Goal: Submit feedback/report problem: Submit feedback/report problem

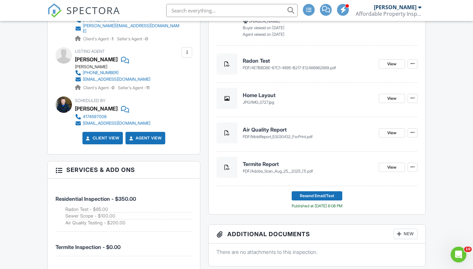
scroll to position [313, 0]
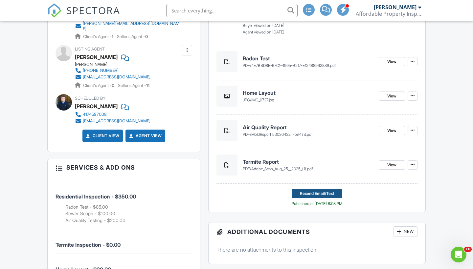
click at [309, 195] on span "Resend Email/Text" at bounding box center [317, 194] width 34 height 7
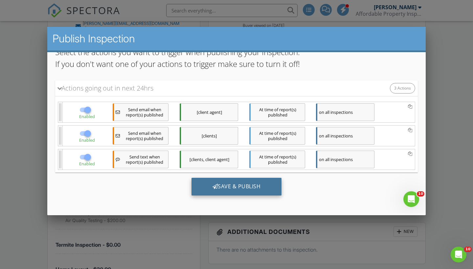
scroll to position [70, 0]
click at [229, 188] on div "Save & Publish" at bounding box center [237, 187] width 90 height 18
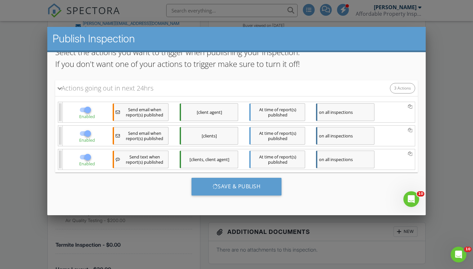
click at [206, 241] on div at bounding box center [236, 135] width 473 height 337
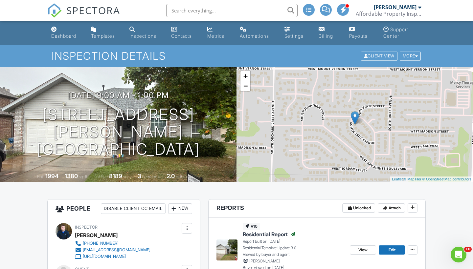
scroll to position [0, 0]
click at [414, 58] on div "More" at bounding box center [410, 56] width 21 height 9
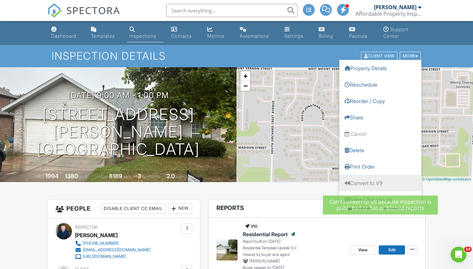
click at [360, 185] on link "Convert to V9" at bounding box center [380, 183] width 82 height 16
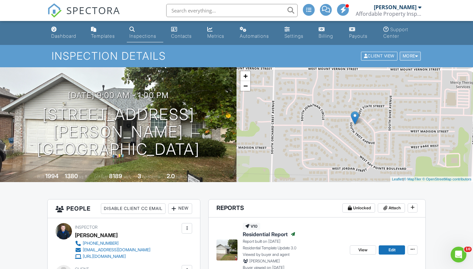
click at [410, 55] on div "More" at bounding box center [410, 56] width 21 height 9
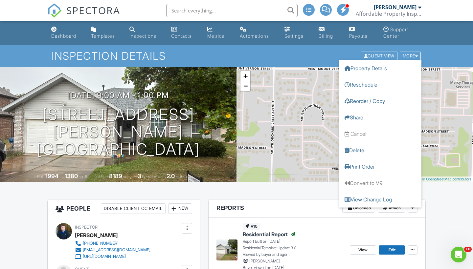
click at [313, 200] on header "Reports Unlocked Attach" at bounding box center [317, 209] width 217 height 18
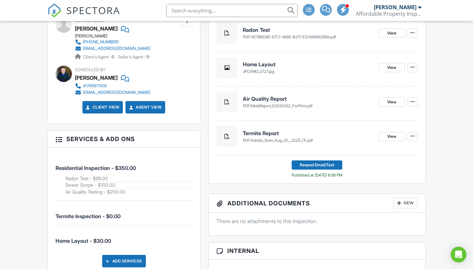
scroll to position [344, 0]
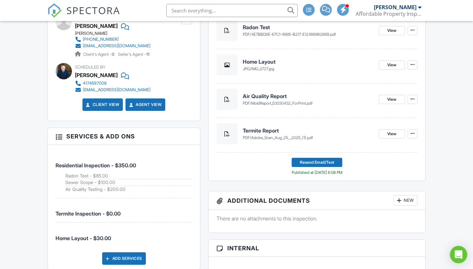
click at [454, 253] on div "Open Intercom Messenger" at bounding box center [458, 254] width 17 height 17
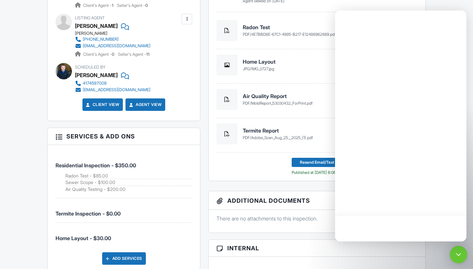
scroll to position [0, 0]
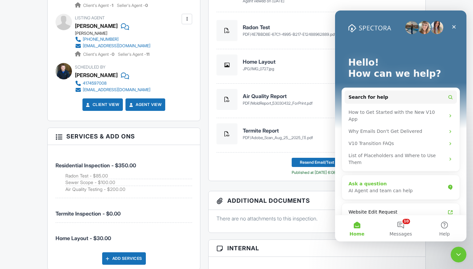
click at [385, 181] on div "Ask a question" at bounding box center [397, 184] width 97 height 7
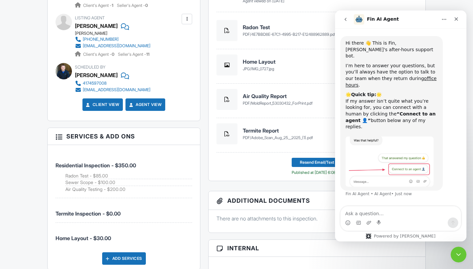
click at [367, 214] on textarea "Ask a question…" at bounding box center [401, 212] width 120 height 11
type textarea "Report just spins and will not publish. I've encountered this a few times in th…"
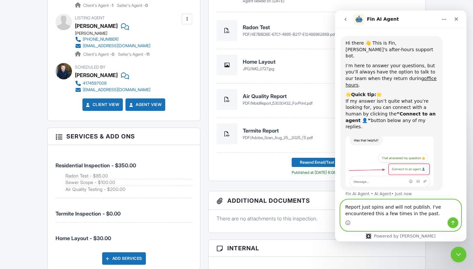
click at [452, 222] on icon "Send a message…" at bounding box center [453, 223] width 4 height 4
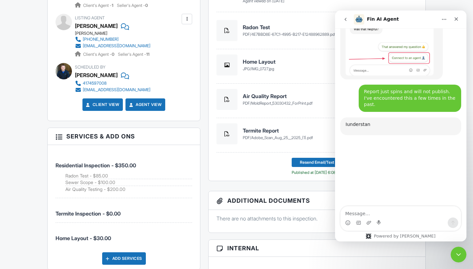
scroll to position [148, 0]
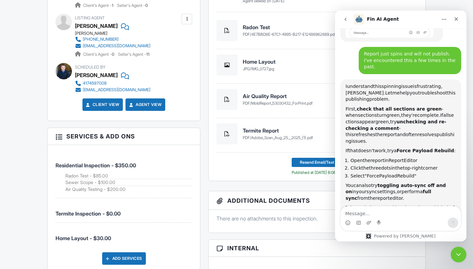
click at [364, 213] on textarea "Message…" at bounding box center [401, 212] width 120 height 11
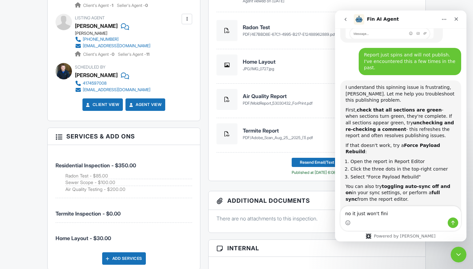
scroll to position [169, 0]
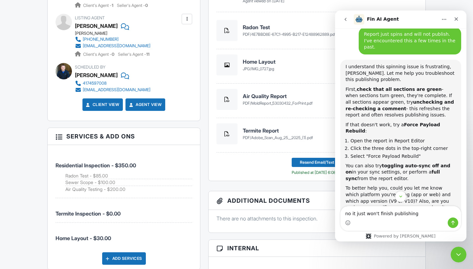
type textarea "no it just won't finish publishing"
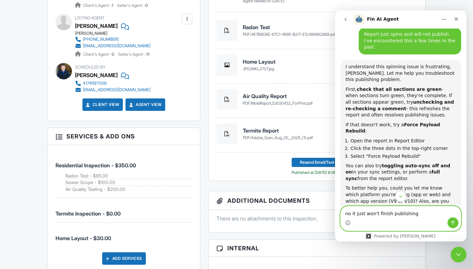
click at [452, 224] on icon "Send a message…" at bounding box center [452, 222] width 5 height 5
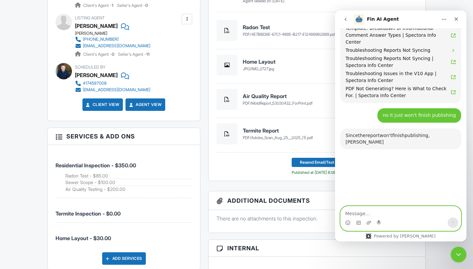
scroll to position [410, 0]
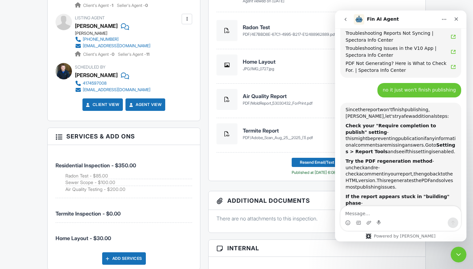
click at [209, 162] on div "v10 Residential Report Published Report built on 08/25/2025 Residential Templat…" at bounding box center [317, 28] width 217 height 308
click at [458, 257] on icon "Close Intercom Messenger" at bounding box center [458, 254] width 8 height 8
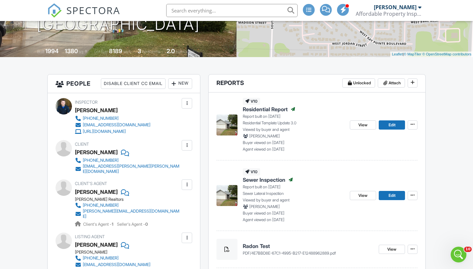
scroll to position [125, 0]
click at [393, 125] on span "Edit" at bounding box center [392, 125] width 7 height 7
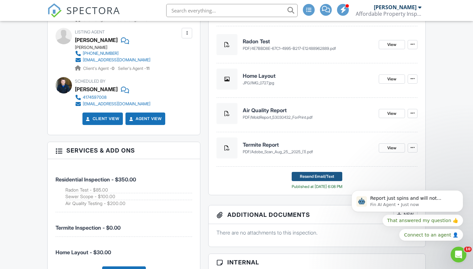
click at [311, 175] on span "Resend Email/Text" at bounding box center [317, 176] width 34 height 7
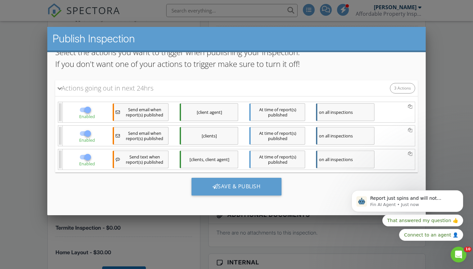
scroll to position [70, 0]
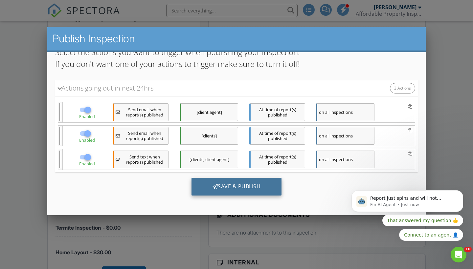
click at [240, 189] on div "Save & Publish" at bounding box center [237, 187] width 90 height 18
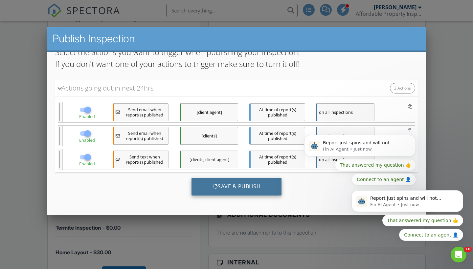
scroll to position [0, 0]
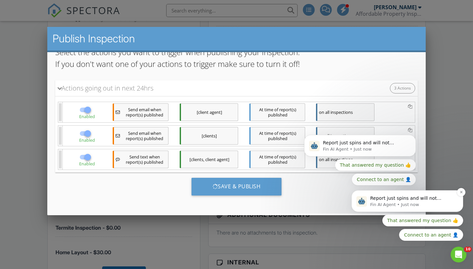
click at [428, 201] on p "Report just spins and will not publish. I've encountered this a few times in th…" at bounding box center [412, 198] width 85 height 7
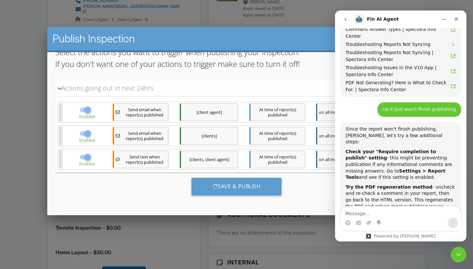
scroll to position [503, 0]
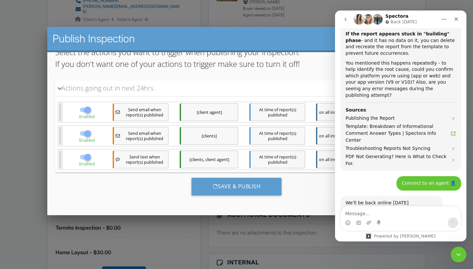
scroll to position [593, 0]
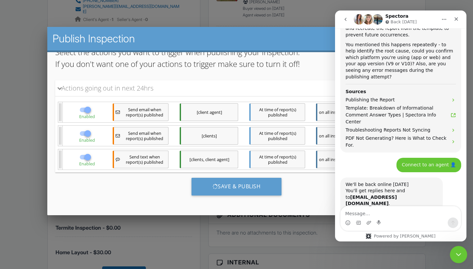
click at [454, 251] on icon "Close Intercom Messenger" at bounding box center [458, 254] width 8 height 8
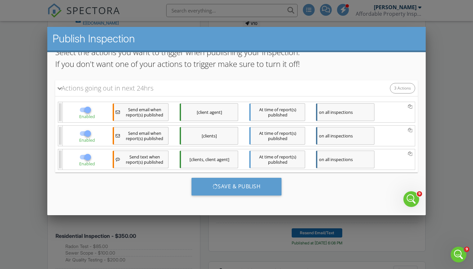
scroll to position [70, 0]
click at [204, 236] on div at bounding box center [236, 135] width 473 height 337
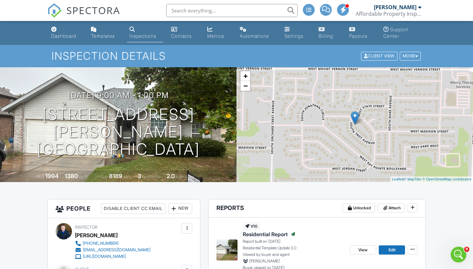
scroll to position [0, 0]
click at [69, 39] on link "Dashboard" at bounding box center [66, 33] width 34 height 19
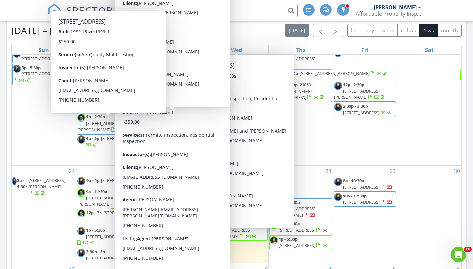
scroll to position [35, 0]
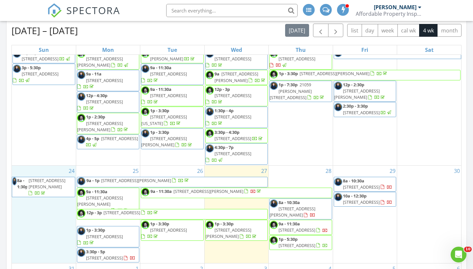
click at [49, 240] on div "24 8a - 1:30p [STREET_ADDRESS]" at bounding box center [44, 215] width 64 height 98
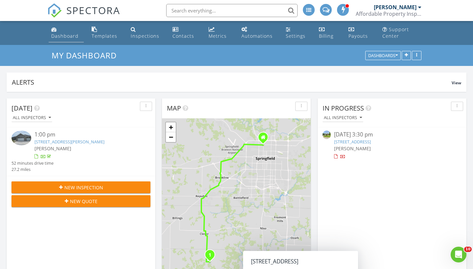
scroll to position [0, 0]
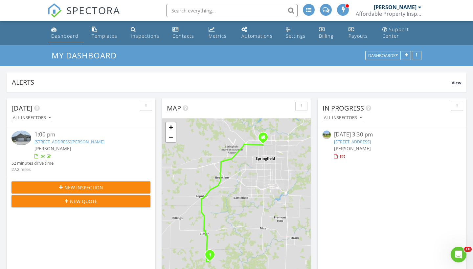
click at [62, 36] on div "Dashboard" at bounding box center [64, 36] width 27 height 6
click at [358, 37] on div "Payouts" at bounding box center [358, 36] width 19 height 6
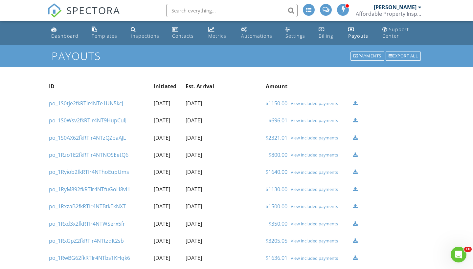
click at [70, 37] on div "Dashboard" at bounding box center [64, 36] width 27 height 6
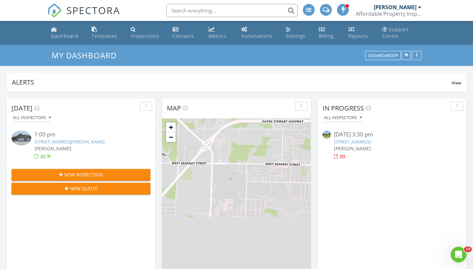
scroll to position [141, 149]
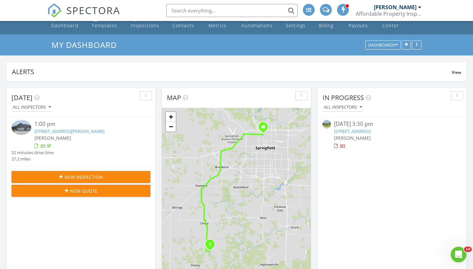
scroll to position [11, 0]
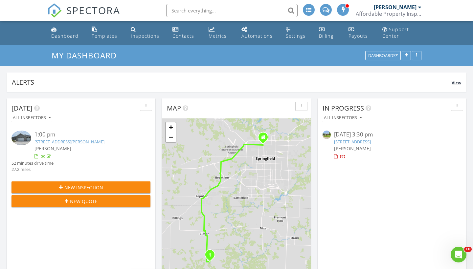
scroll to position [0, 0]
click at [361, 36] on div "Payouts" at bounding box center [358, 36] width 19 height 6
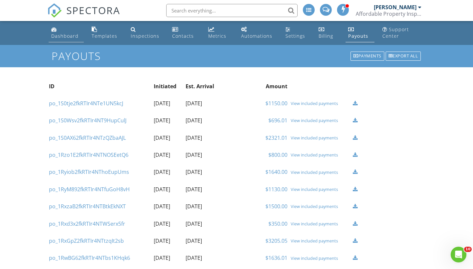
click at [66, 35] on div "Dashboard" at bounding box center [64, 36] width 27 height 6
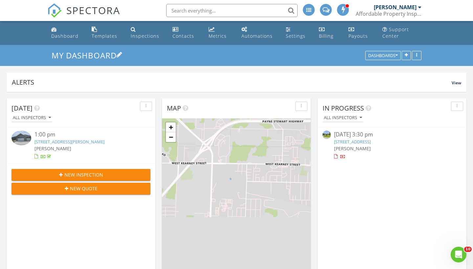
scroll to position [141, 149]
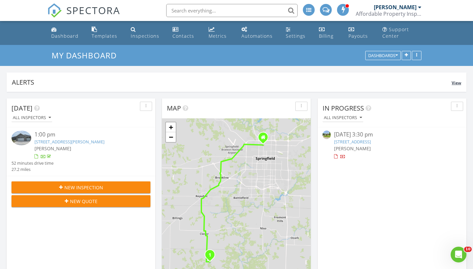
click at [176, 76] on div "Alerts View" at bounding box center [237, 82] width 460 height 19
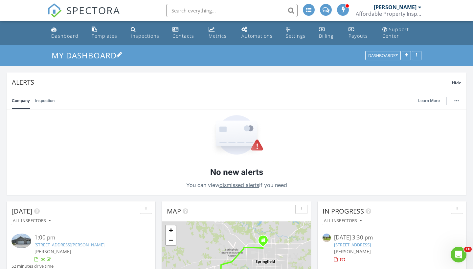
click at [191, 57] on h3 "My Dashboard" at bounding box center [237, 55] width 370 height 10
click at [215, 62] on div "My Dashboard Dashboards" at bounding box center [236, 55] width 473 height 21
click at [355, 39] on link "Payouts" at bounding box center [360, 33] width 29 height 19
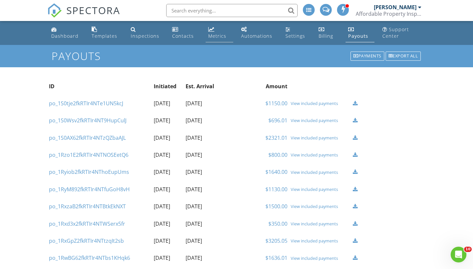
click at [217, 37] on div "Metrics" at bounding box center [217, 36] width 18 height 6
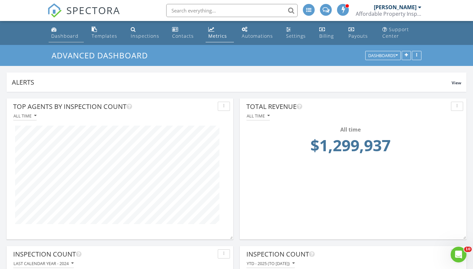
click at [66, 35] on div "Dashboard" at bounding box center [64, 36] width 27 height 6
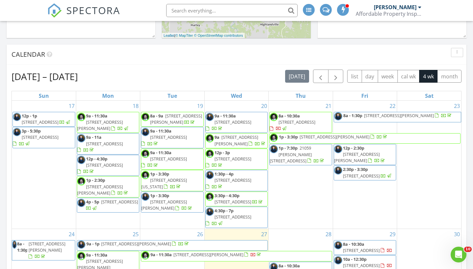
scroll to position [252, 0]
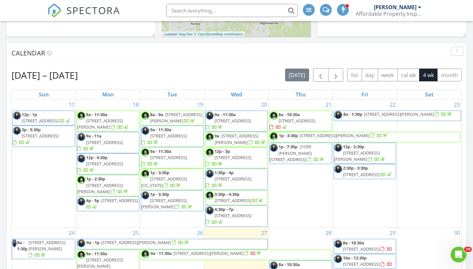
click at [312, 121] on span "[STREET_ADDRESS]" at bounding box center [297, 121] width 37 height 6
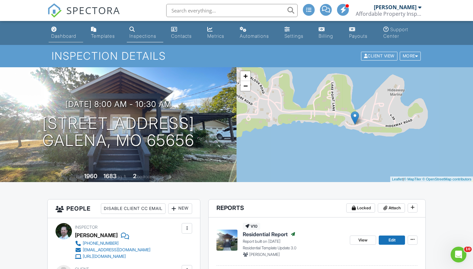
click at [61, 36] on div "Dashboard" at bounding box center [63, 36] width 25 height 6
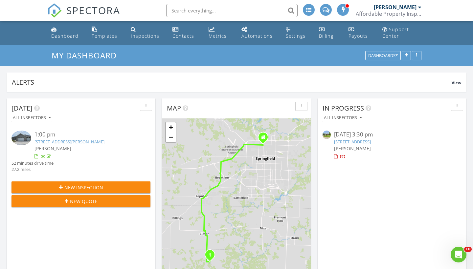
click at [216, 36] on div "Metrics" at bounding box center [218, 36] width 18 height 6
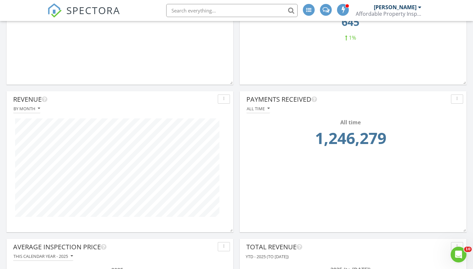
scroll to position [304, 0]
click at [257, 108] on div "All time" at bounding box center [258, 107] width 23 height 5
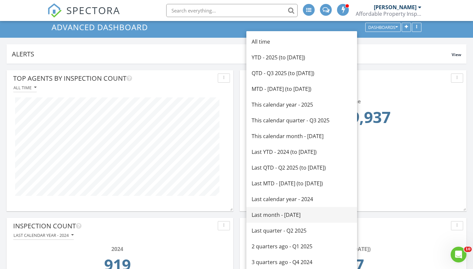
scroll to position [27, 0]
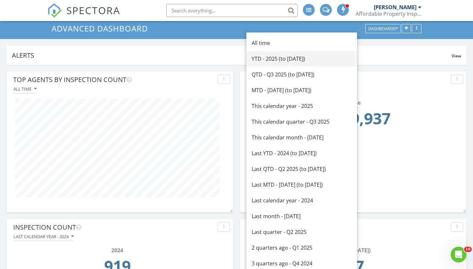
click at [268, 61] on div "YTD - 2025 (to [DATE])" at bounding box center [302, 59] width 100 height 8
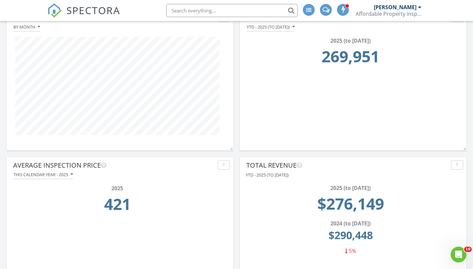
scroll to position [387, 0]
